Goal: Information Seeking & Learning: Learn about a topic

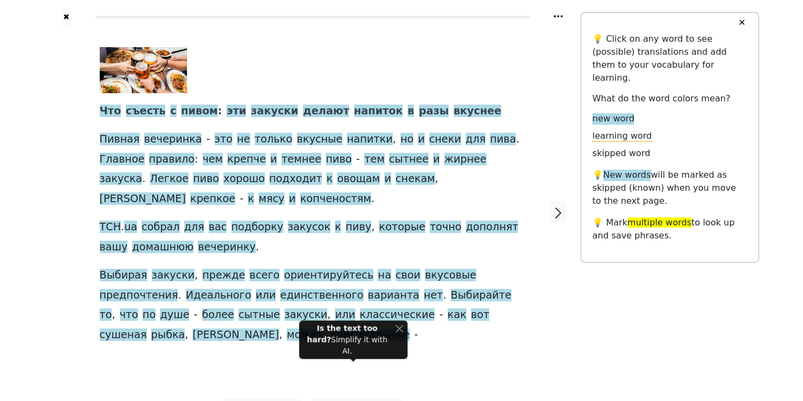
click at [51, 240] on div at bounding box center [66, 211] width 45 height 373
click at [117, 143] on span "Пивная" at bounding box center [120, 140] width 40 height 14
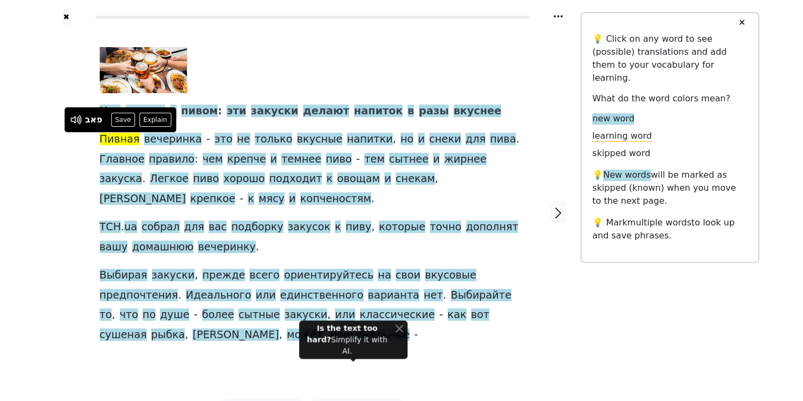
click at [117, 143] on span "Пивная" at bounding box center [120, 140] width 40 height 14
click at [215, 141] on span "это" at bounding box center [224, 140] width 18 height 14
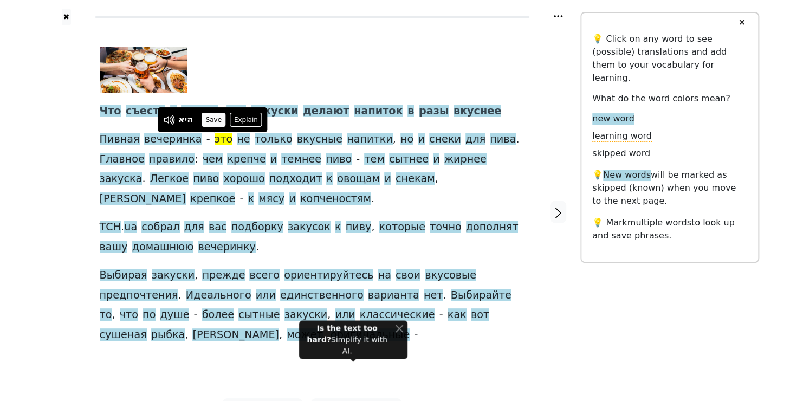
click at [217, 119] on button "Save" at bounding box center [214, 120] width 24 height 14
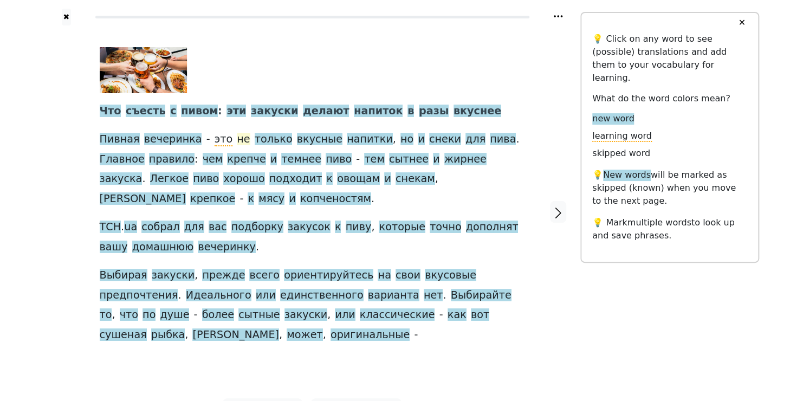
click at [237, 138] on span "не" at bounding box center [243, 140] width 13 height 14
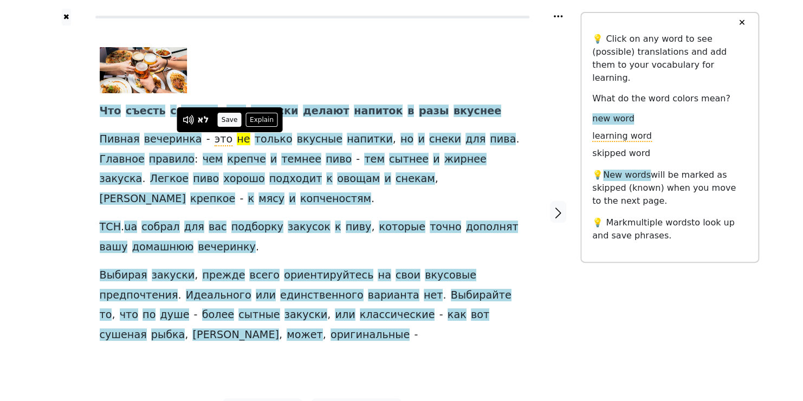
click at [232, 120] on button "Save" at bounding box center [229, 120] width 24 height 14
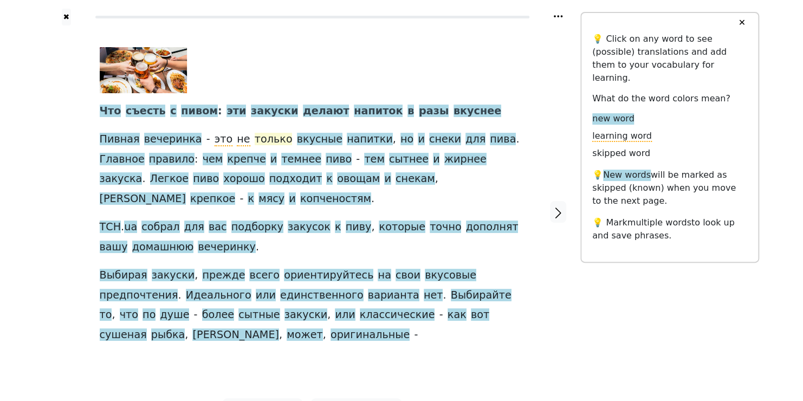
click at [257, 138] on span "только" at bounding box center [274, 140] width 38 height 14
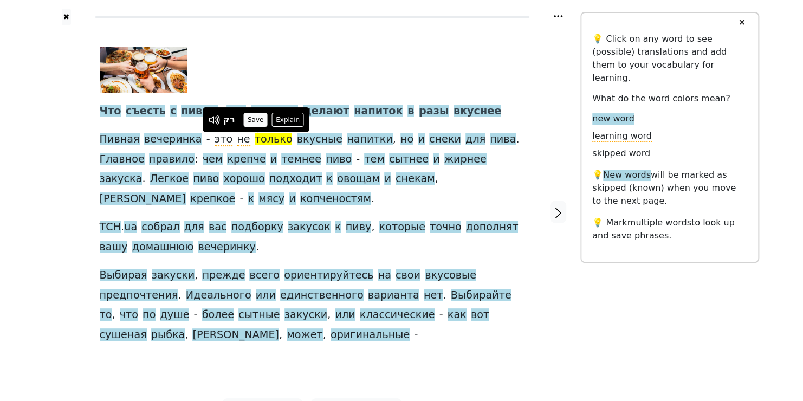
click at [255, 121] on button "Save" at bounding box center [255, 120] width 24 height 14
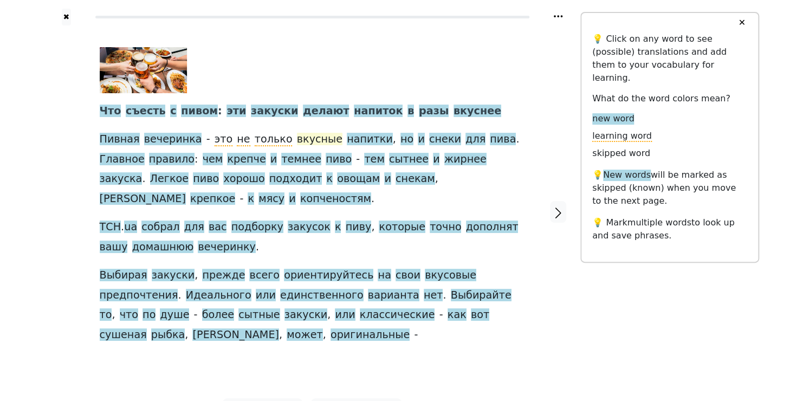
click at [297, 142] on span "вкусные" at bounding box center [320, 140] width 46 height 14
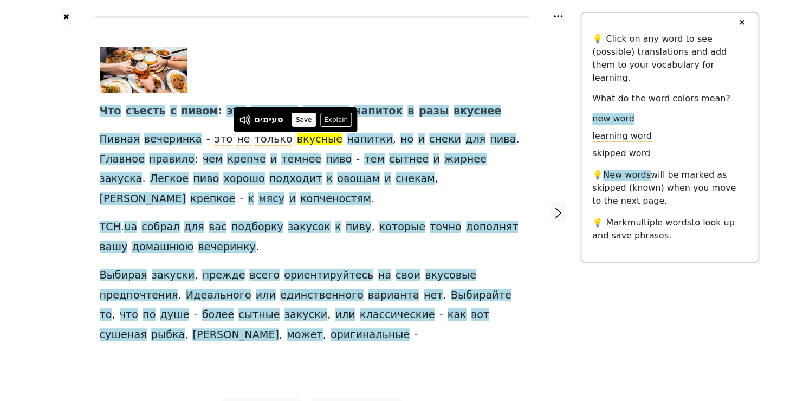
click at [299, 121] on button "Save" at bounding box center [304, 120] width 24 height 14
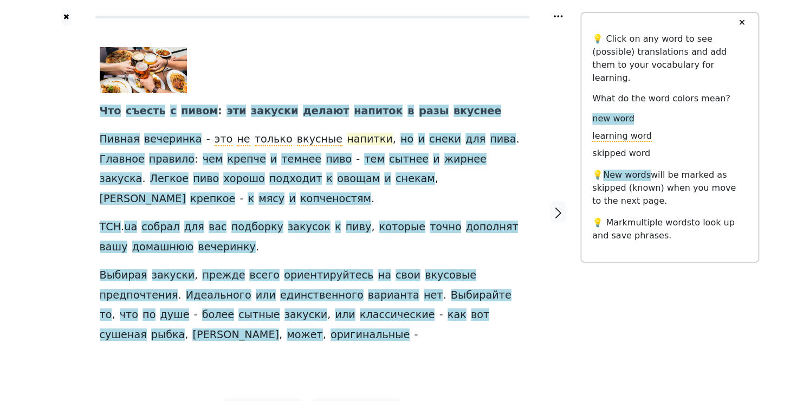
click at [347, 144] on span "напитки" at bounding box center [370, 140] width 46 height 14
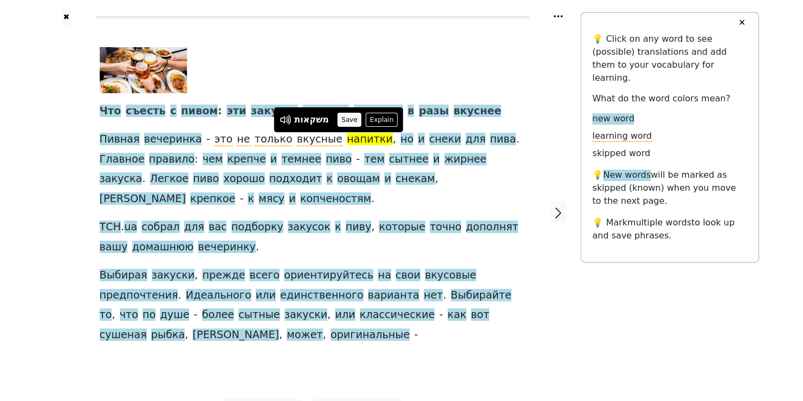
click at [351, 121] on button "Save" at bounding box center [350, 120] width 24 height 14
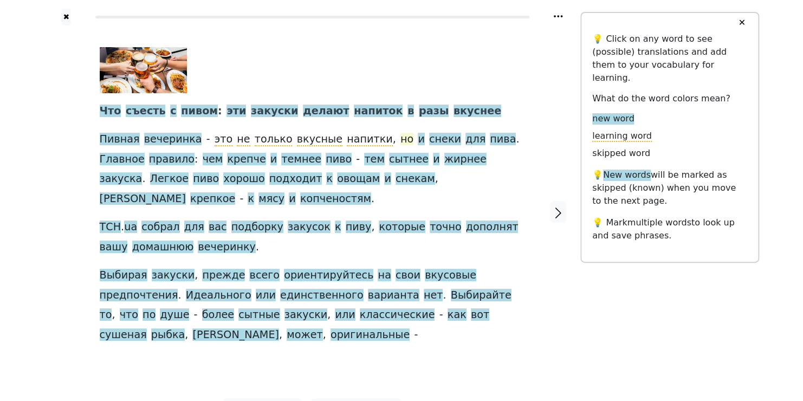
click at [400, 139] on span "но" at bounding box center [406, 140] width 13 height 14
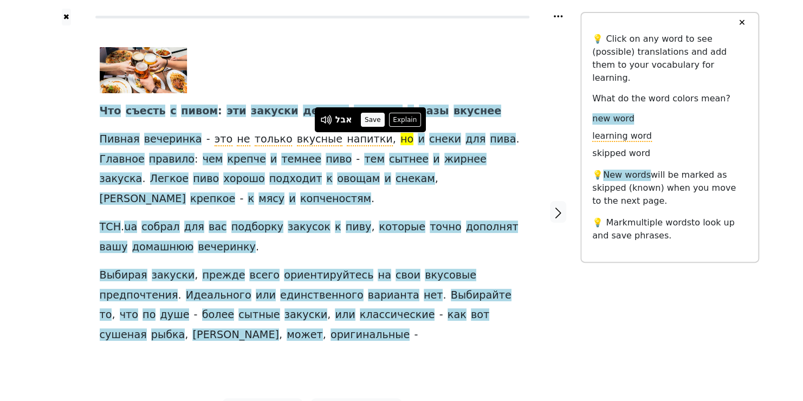
click at [376, 120] on button "Save" at bounding box center [372, 120] width 24 height 14
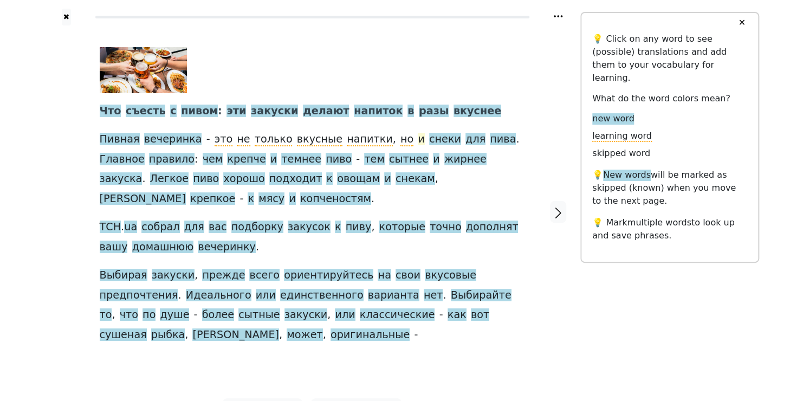
click at [418, 140] on span "и" at bounding box center [421, 140] width 7 height 14
click at [371, 124] on button "Save" at bounding box center [379, 120] width 24 height 14
click at [429, 141] on span "снеки" at bounding box center [445, 140] width 32 height 14
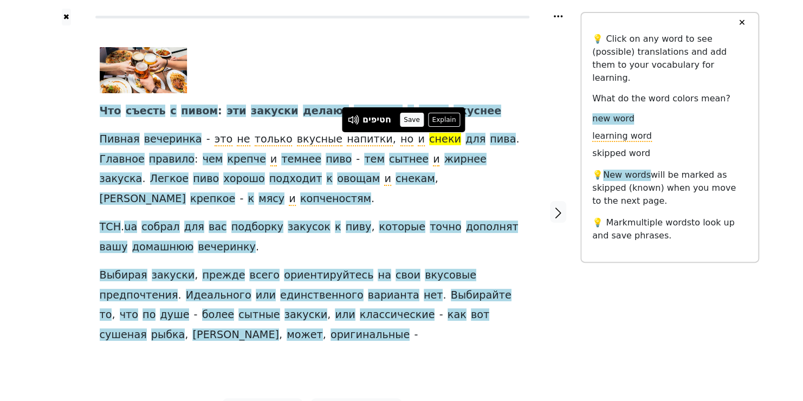
click at [411, 120] on button "Save" at bounding box center [412, 120] width 24 height 14
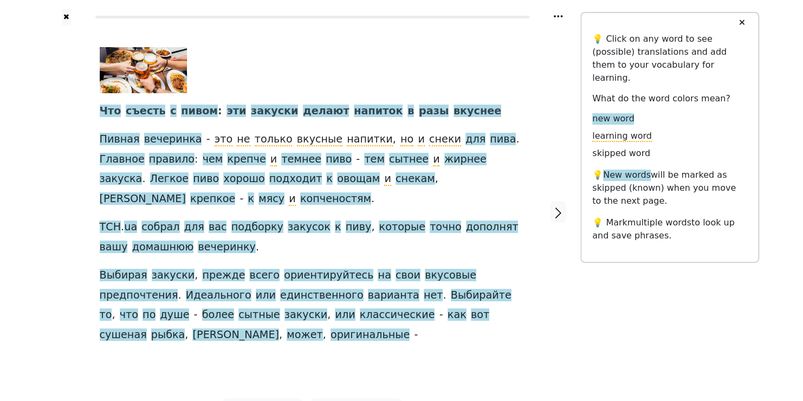
click at [466, 142] on span "для" at bounding box center [476, 140] width 20 height 14
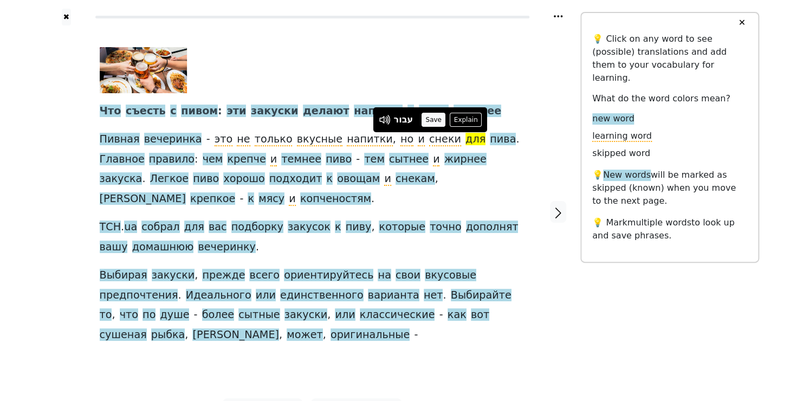
click at [432, 118] on button "Save" at bounding box center [434, 120] width 24 height 14
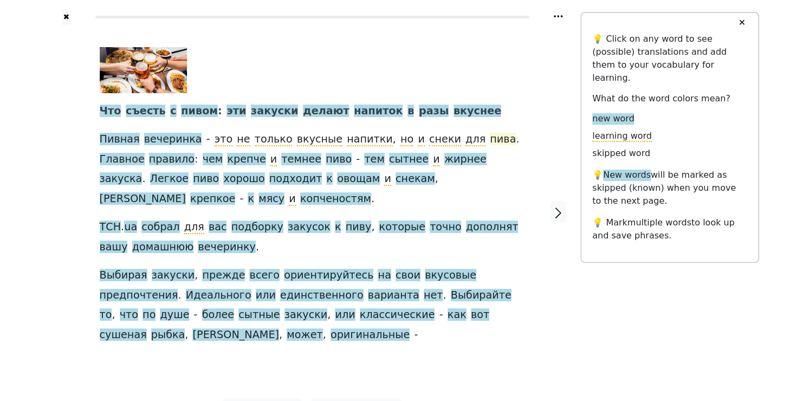
click at [490, 143] on span "пива" at bounding box center [503, 140] width 26 height 14
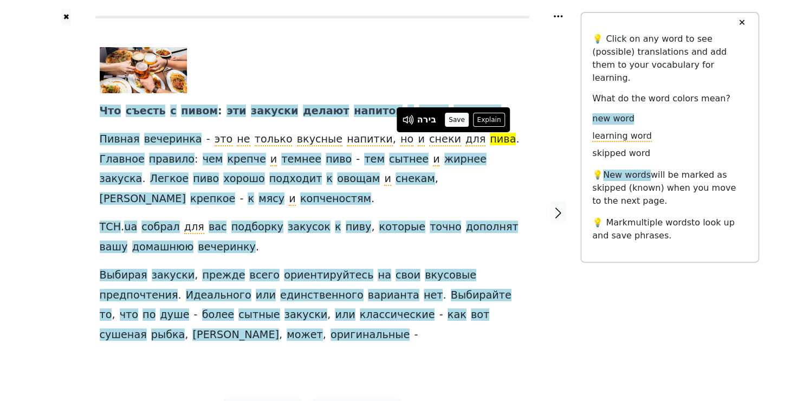
click at [461, 121] on button "Save" at bounding box center [457, 120] width 24 height 14
